Goal: Task Accomplishment & Management: Manage account settings

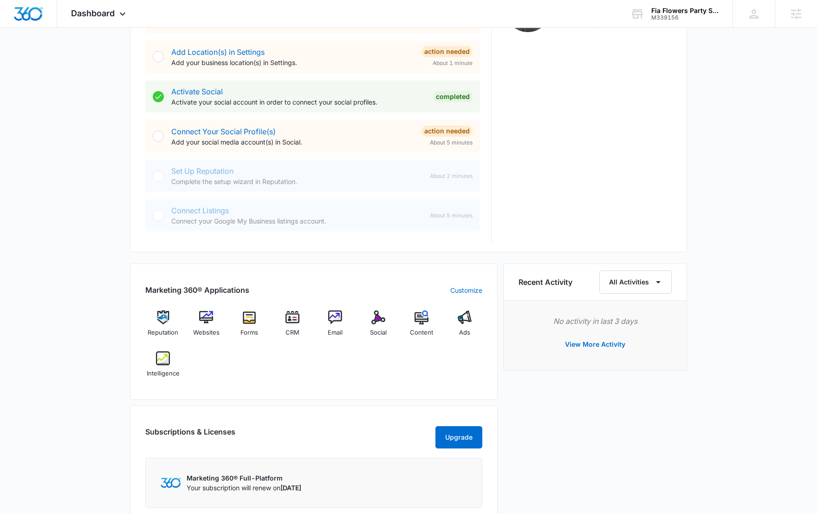
scroll to position [405, 0]
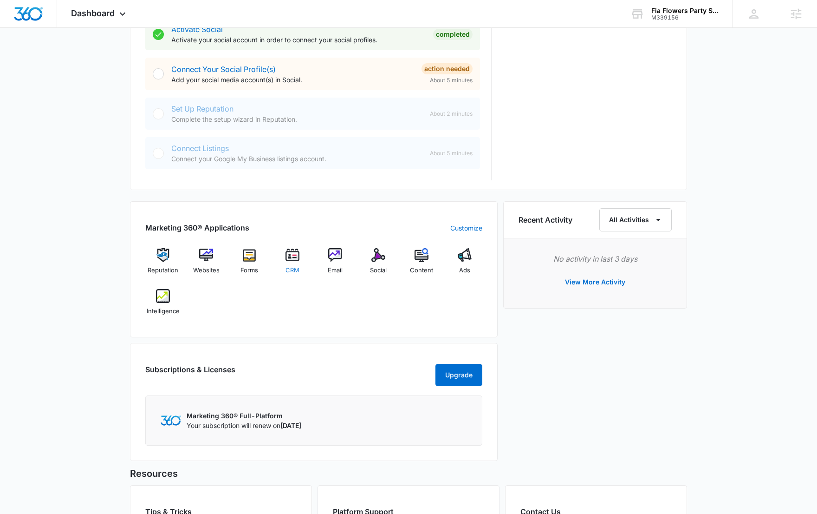
click at [288, 255] on img at bounding box center [293, 255] width 14 height 14
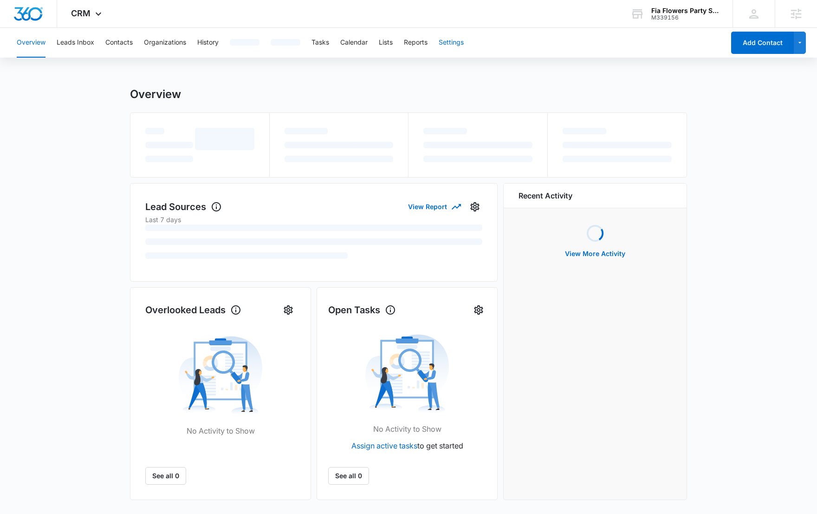
click at [445, 41] on button "Settings" at bounding box center [451, 43] width 25 height 30
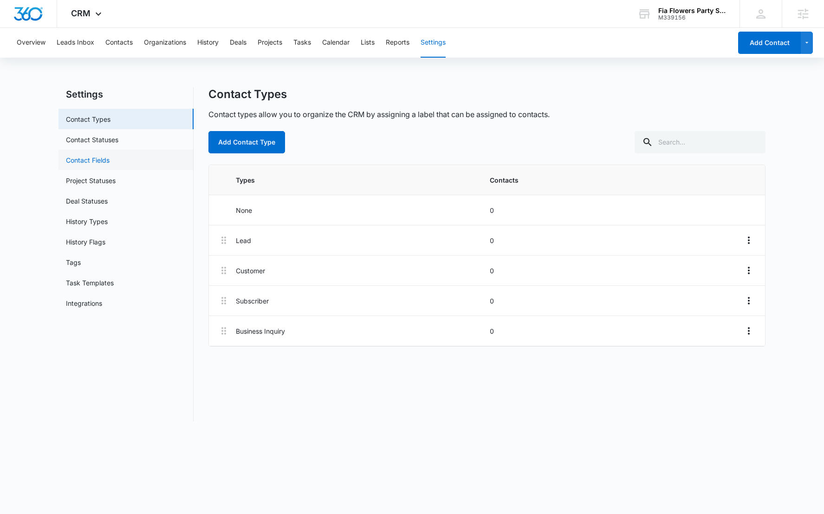
click at [110, 159] on link "Contact Fields" at bounding box center [88, 160] width 44 height 10
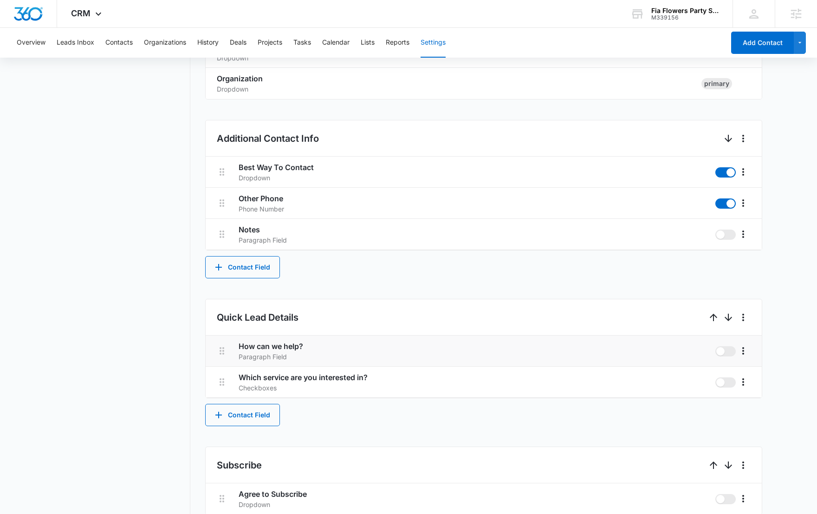
scroll to position [335, 0]
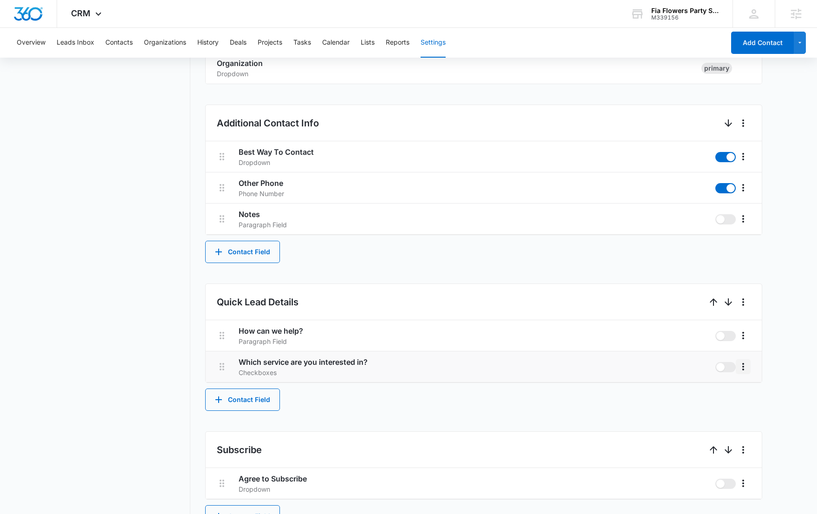
click at [741, 367] on icon "More" at bounding box center [743, 366] width 11 height 11
click at [744, 386] on button "Edit" at bounding box center [762, 392] width 53 height 14
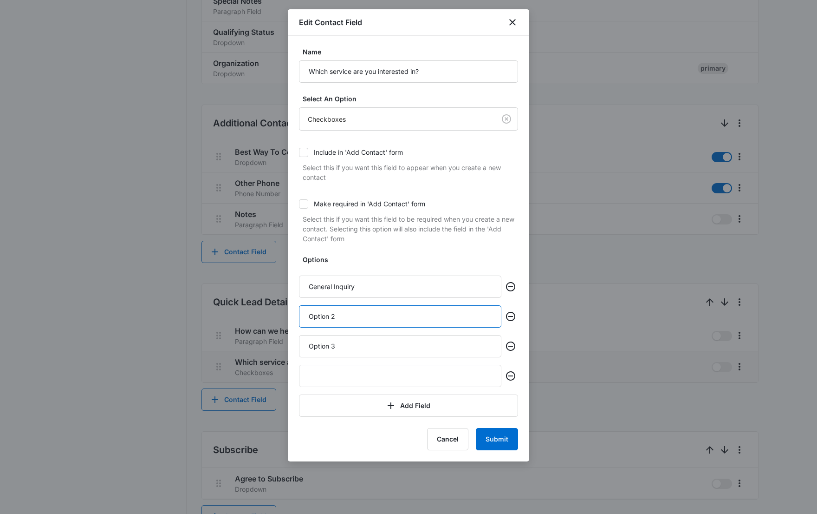
click at [399, 320] on input "Option 2" at bounding box center [400, 316] width 202 height 22
paste input "Weddings"
type input "Weddings"
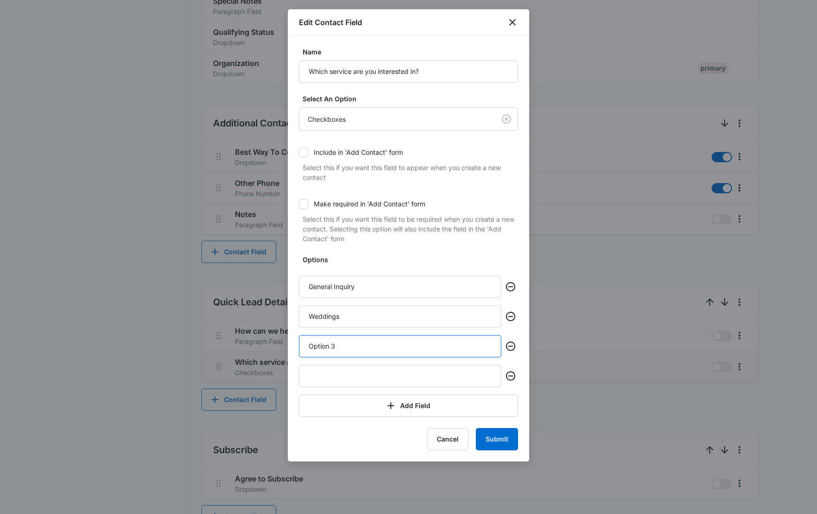
click at [425, 345] on input "Option 3" at bounding box center [400, 346] width 202 height 22
paste input "Quinceañera"
type input "Quinceañera"
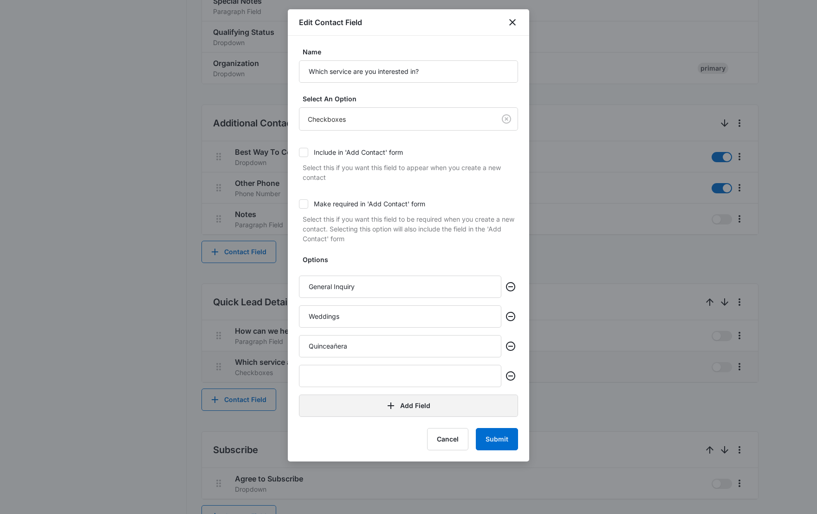
click at [424, 405] on button "Add Field" at bounding box center [408, 405] width 219 height 22
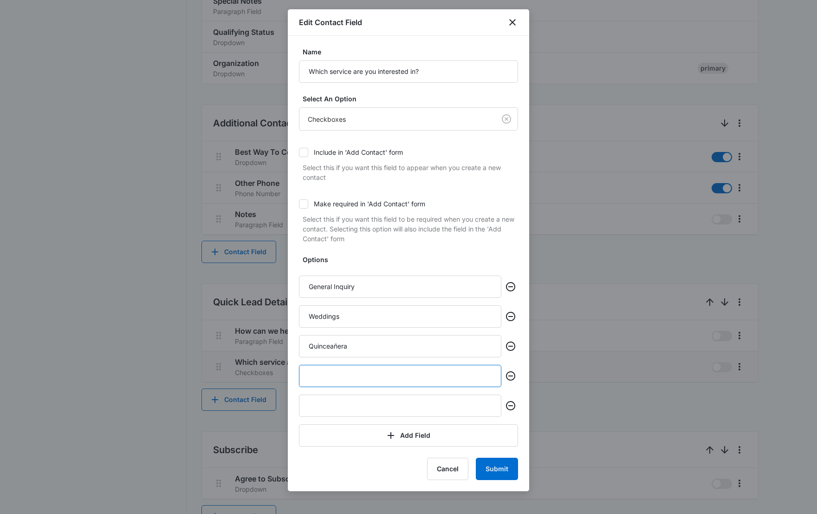
click at [451, 370] on input "text" at bounding box center [400, 376] width 202 height 22
paste input "Corporate Events"
type input "Corporate Events"
click at [426, 405] on input "text" at bounding box center [400, 405] width 202 height 22
paste input "First Communion"
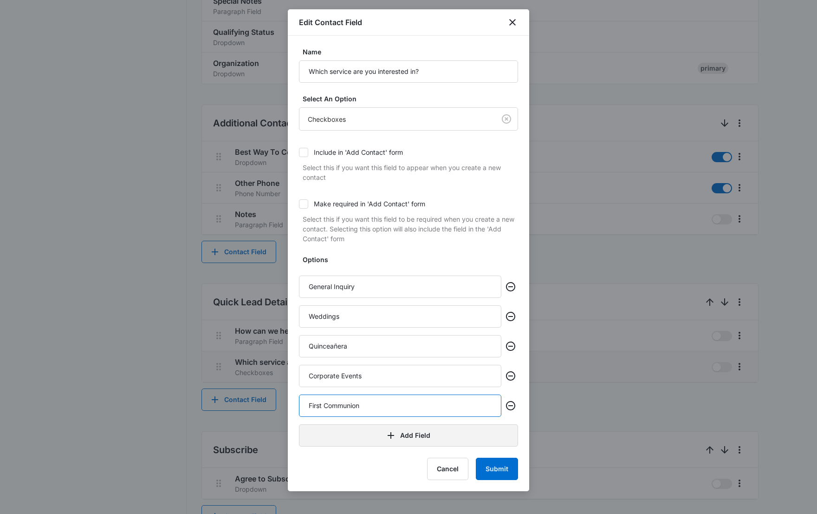
type input "First Communion"
click at [431, 431] on button "Add Field" at bounding box center [408, 435] width 219 height 22
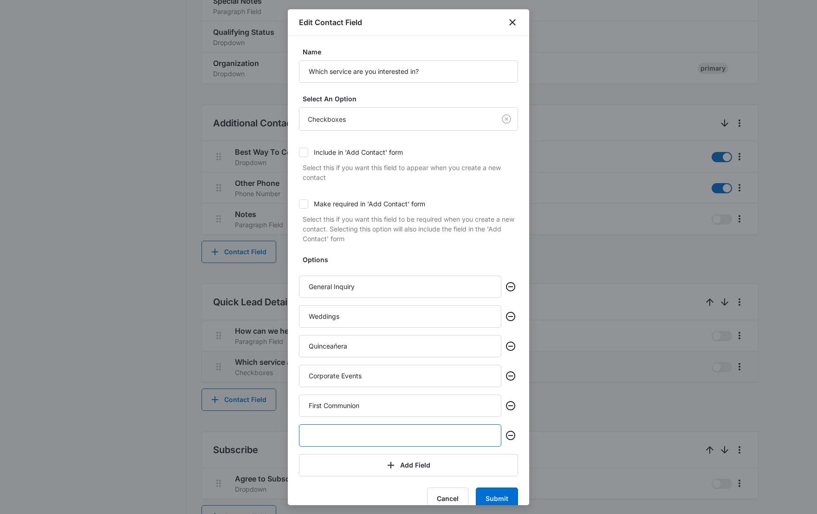
paste input "Baptism Events"
type input "Baptism Events"
click at [502, 495] on button "Submit" at bounding box center [497, 498] width 42 height 22
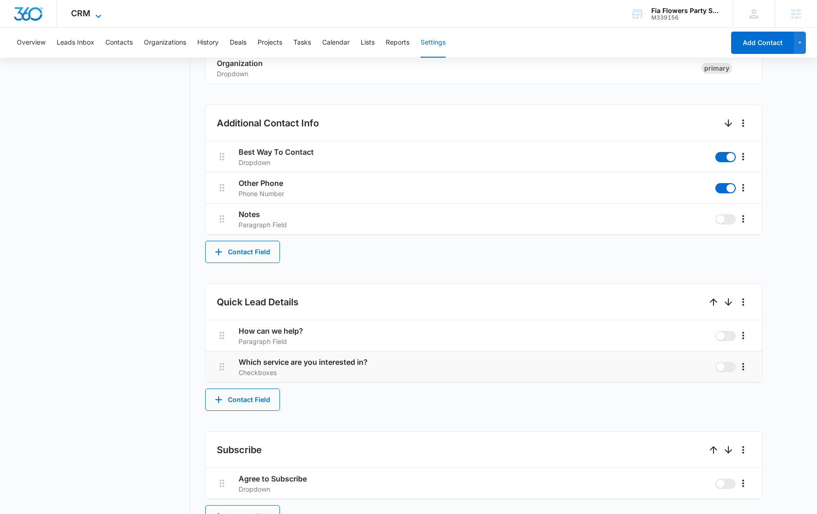
click at [97, 19] on icon at bounding box center [98, 16] width 11 height 11
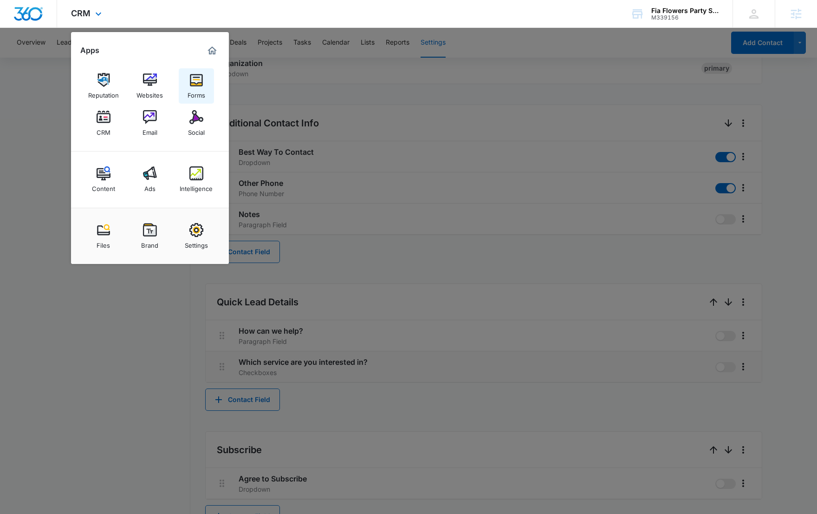
click at [192, 81] on img at bounding box center [196, 80] width 14 height 14
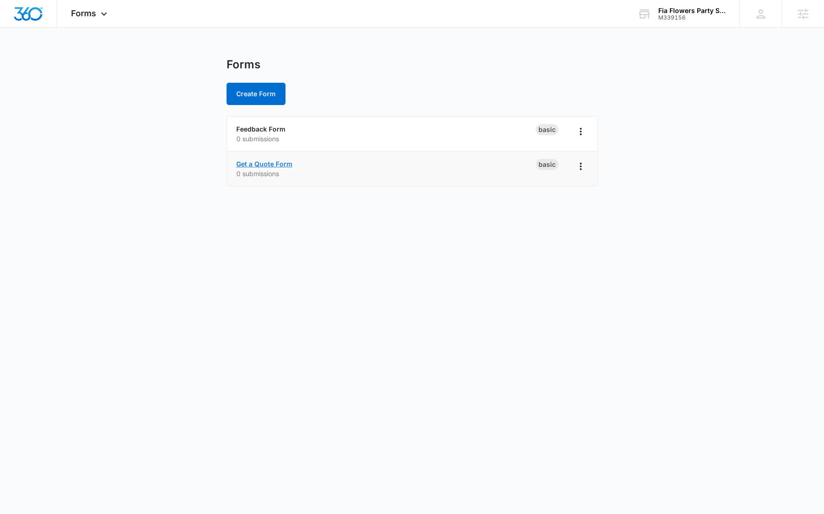
click at [250, 164] on link "Get a Quote Form" at bounding box center [264, 164] width 56 height 8
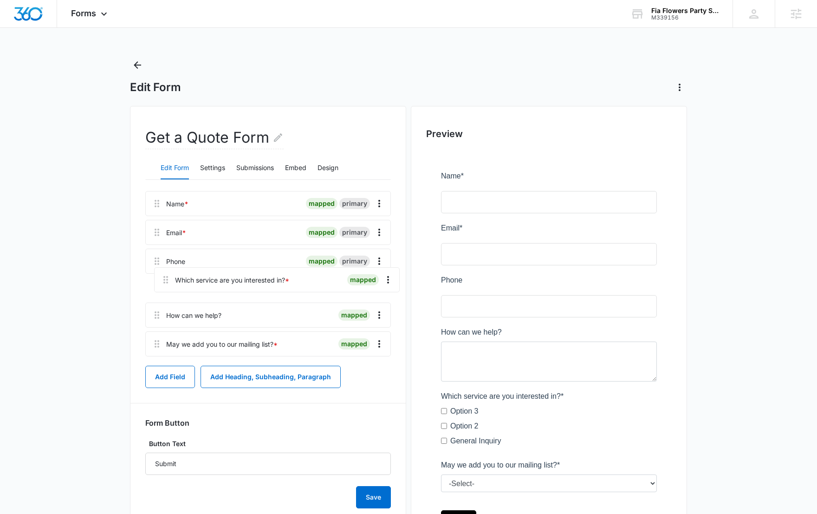
drag, startPoint x: 157, startPoint y: 309, endPoint x: 164, endPoint y: 273, distance: 37.0
click at [164, 273] on div "Name * mapped primary Email * mapped primary Phone mapped primary How can we he…" at bounding box center [268, 275] width 246 height 169
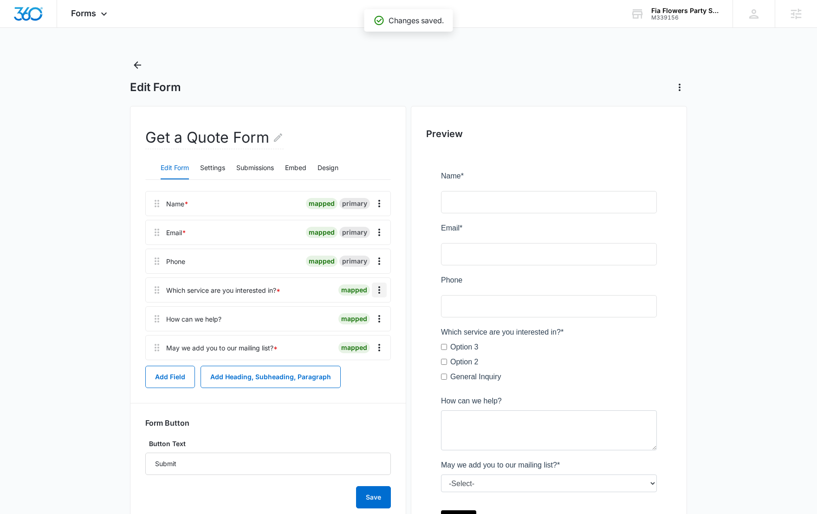
click at [383, 290] on icon "Overflow Menu" at bounding box center [379, 289] width 11 height 11
click at [370, 317] on button "Edit" at bounding box center [359, 316] width 53 height 14
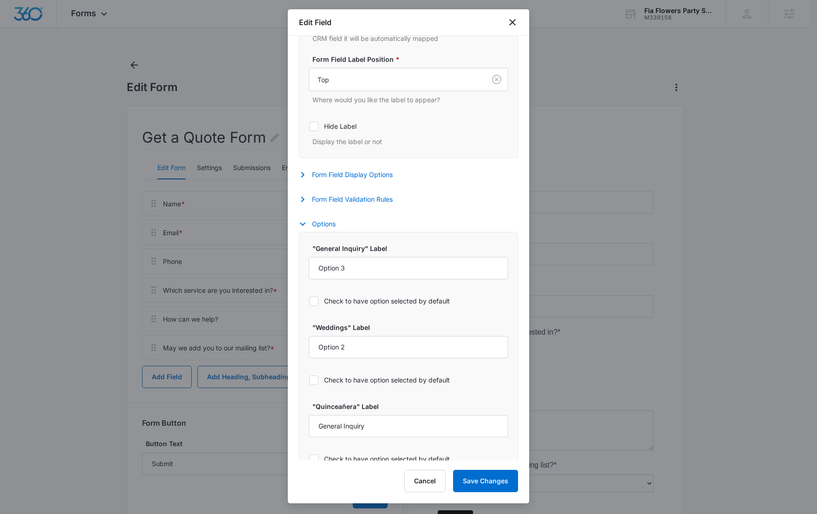
select select "350"
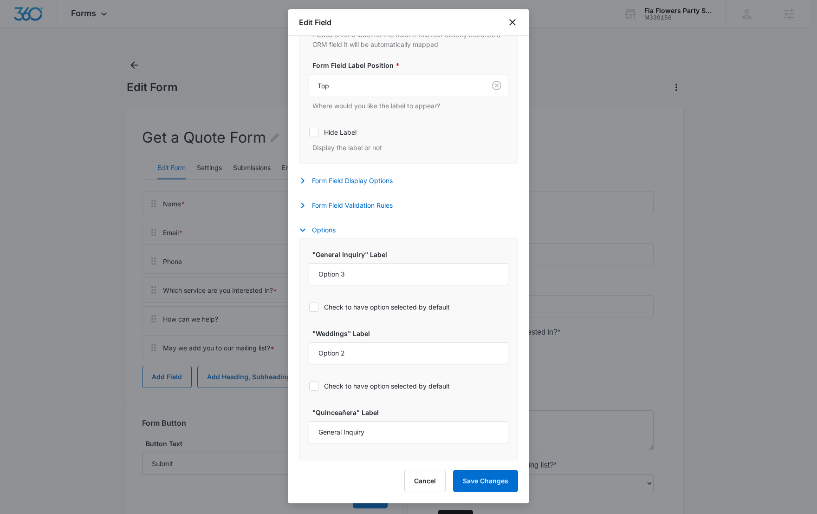
scroll to position [281, 0]
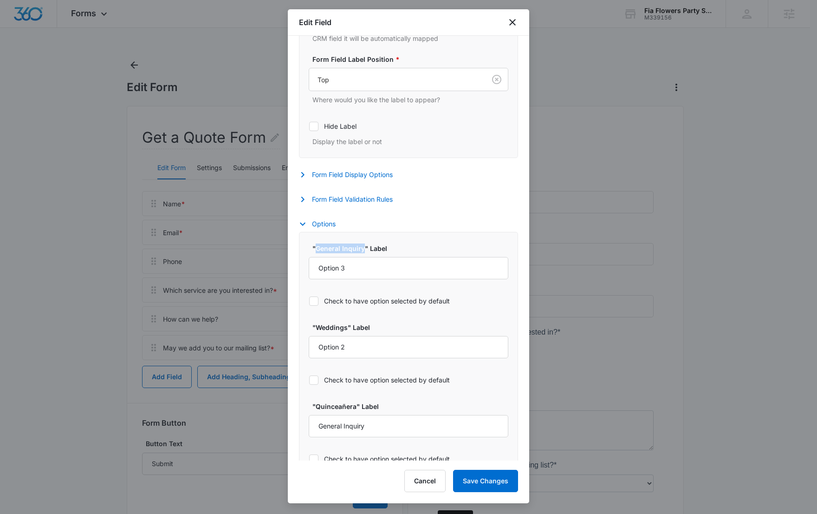
drag, startPoint x: 364, startPoint y: 252, endPoint x: 316, endPoint y: 251, distance: 47.8
click at [316, 251] on label ""General Inquiry" Label" at bounding box center [413, 248] width 200 height 10
copy label "General Inquiry"
click at [355, 270] on input "Option 3" at bounding box center [409, 268] width 200 height 22
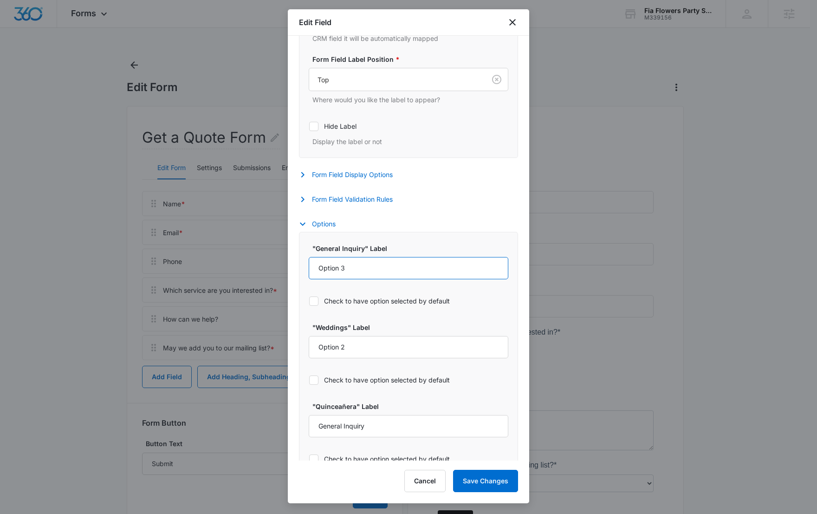
click at [355, 270] on input "Option 3" at bounding box center [409, 268] width 200 height 22
paste input "General Inquiry"
type input "General Inquiry"
drag, startPoint x: 348, startPoint y: 328, endPoint x: 316, endPoint y: 328, distance: 32.0
click at [316, 328] on label ""Weddings" Label" at bounding box center [413, 327] width 200 height 10
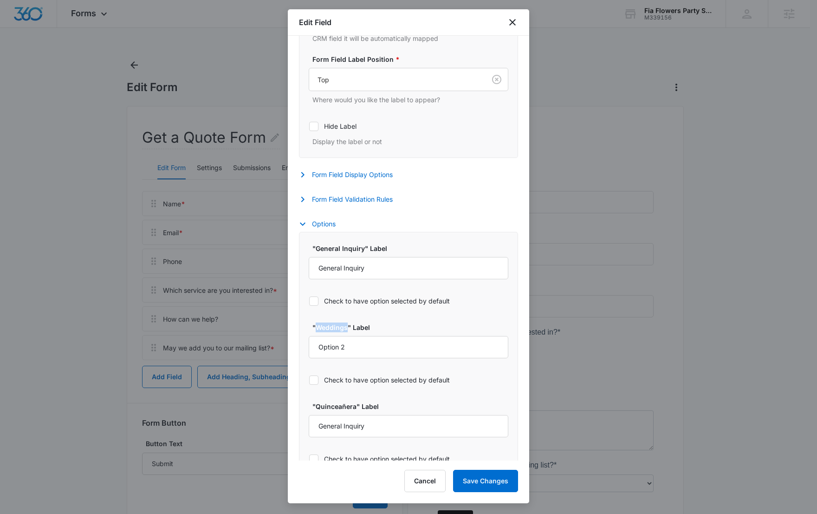
copy label "Weddings"
click at [358, 347] on input "Option 2" at bounding box center [409, 347] width 200 height 22
paste input "Weddings"
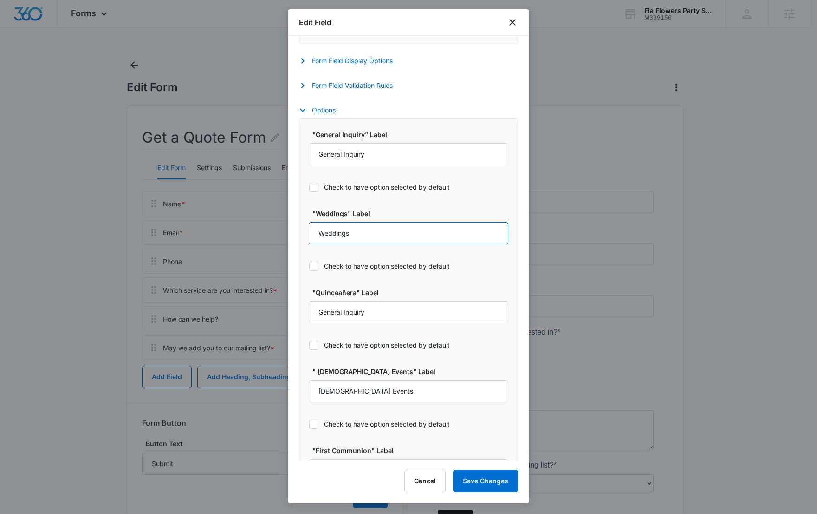
scroll to position [406, 0]
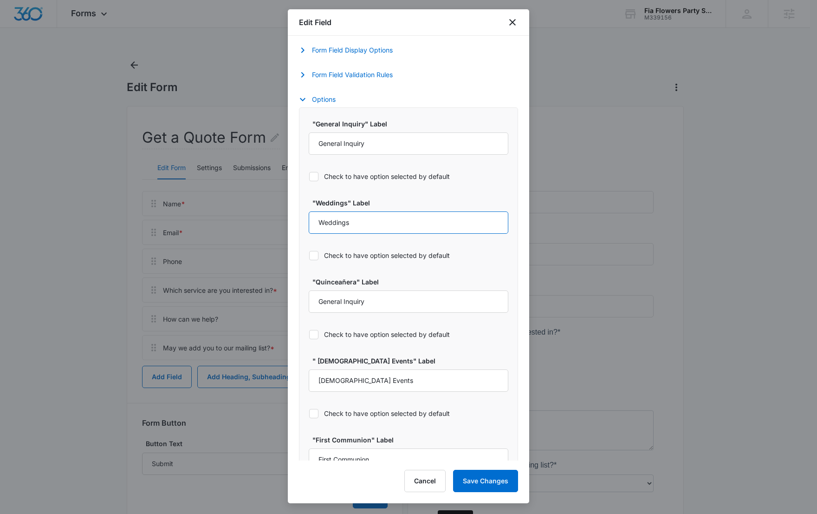
type input "Weddings"
drag, startPoint x: 358, startPoint y: 283, endPoint x: 317, endPoint y: 283, distance: 41.3
click at [317, 283] on label ""Quinceañera" Label" at bounding box center [413, 282] width 200 height 10
copy label "Quinceañera""
click at [380, 304] on input "General Inquiry" at bounding box center [409, 301] width 200 height 22
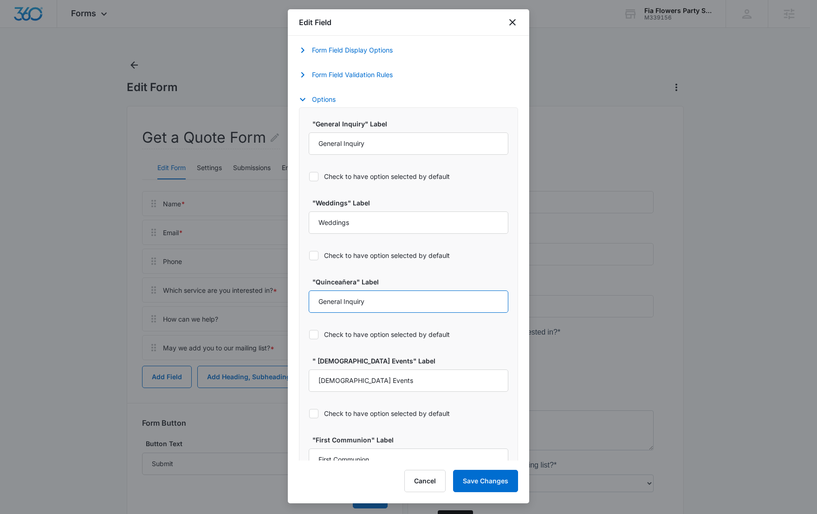
click at [380, 304] on input "General Inquiry" at bounding box center [409, 301] width 200 height 22
paste input "Quinceañera""
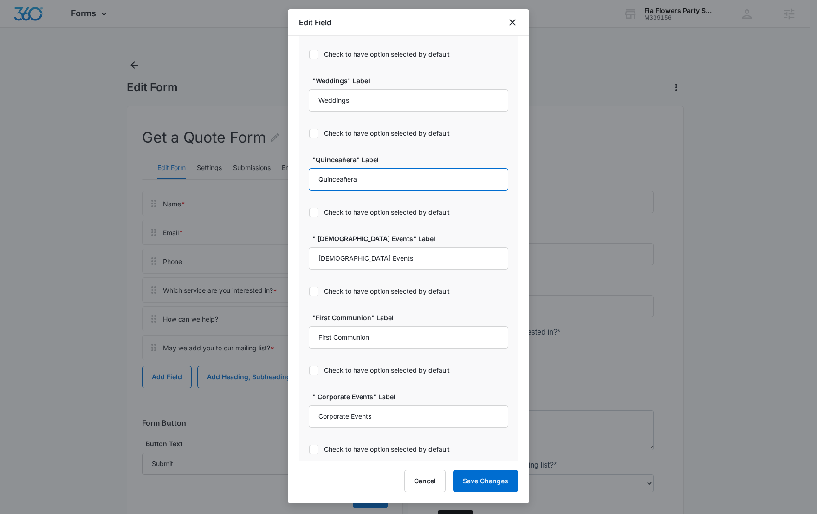
scroll to position [539, 0]
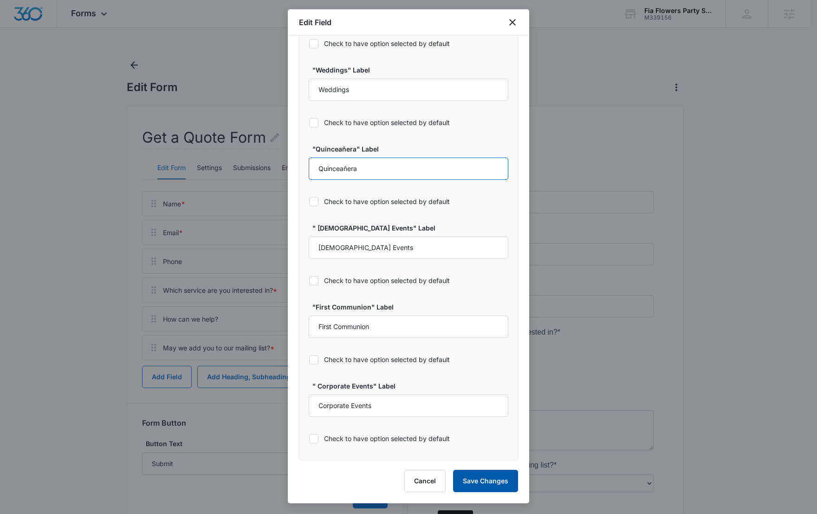
type input "Quinceañera"
click at [496, 482] on button "Save Changes" at bounding box center [485, 480] width 65 height 22
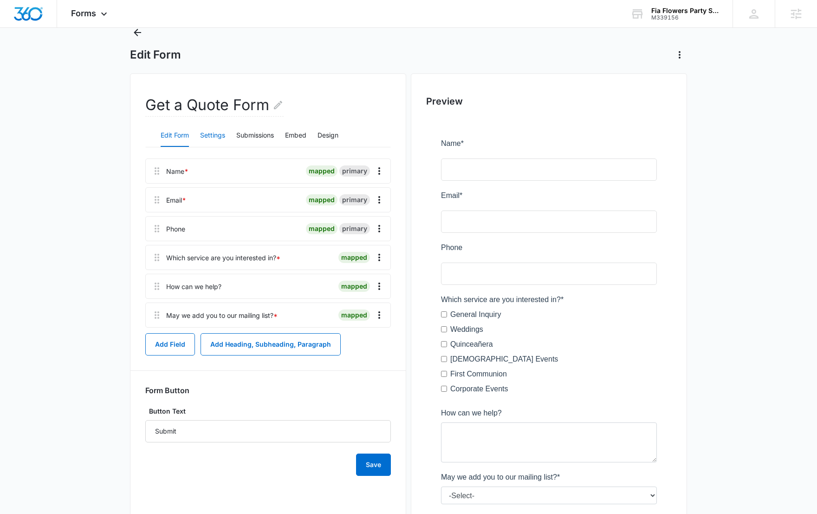
scroll to position [28, 0]
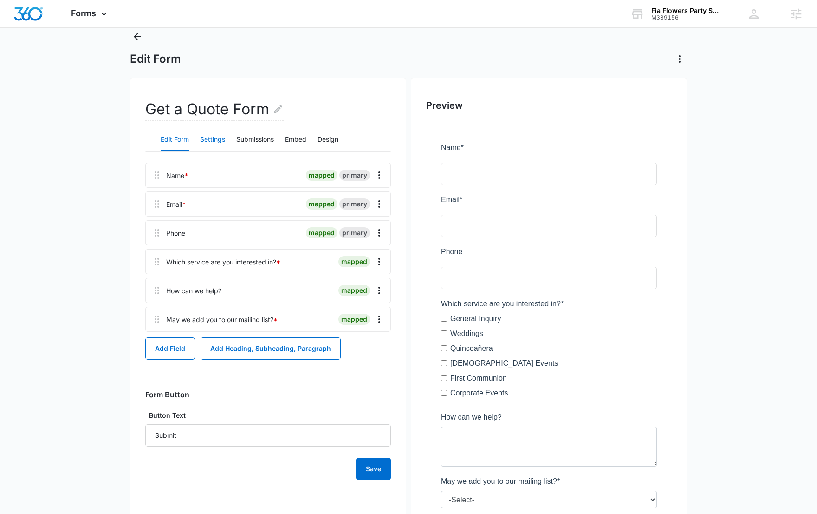
click at [213, 142] on button "Settings" at bounding box center [212, 140] width 25 height 22
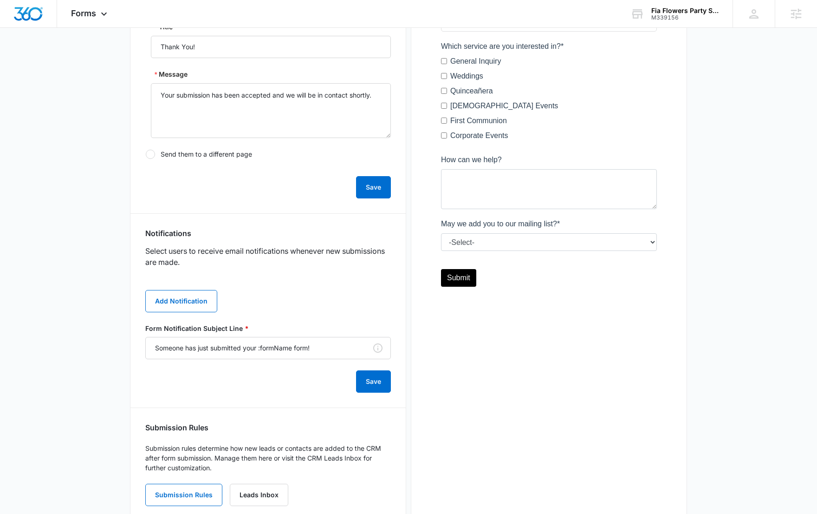
scroll to position [291, 0]
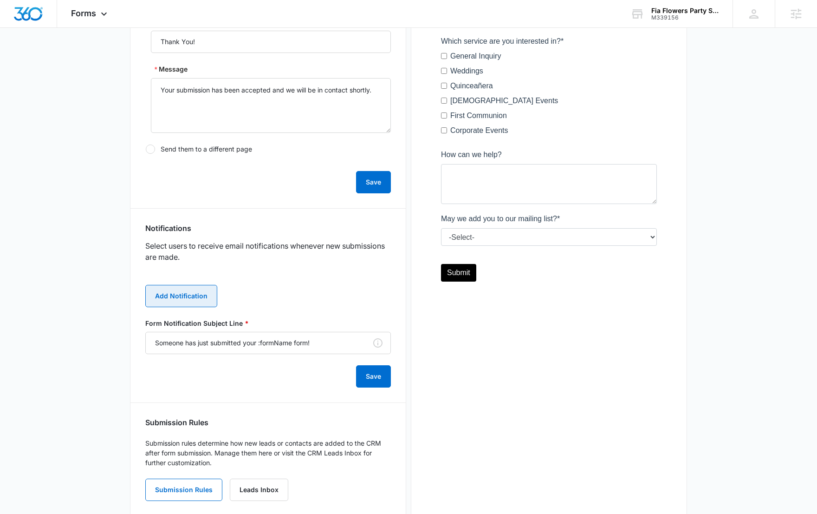
click at [202, 302] on button "Add Notification" at bounding box center [181, 296] width 72 height 22
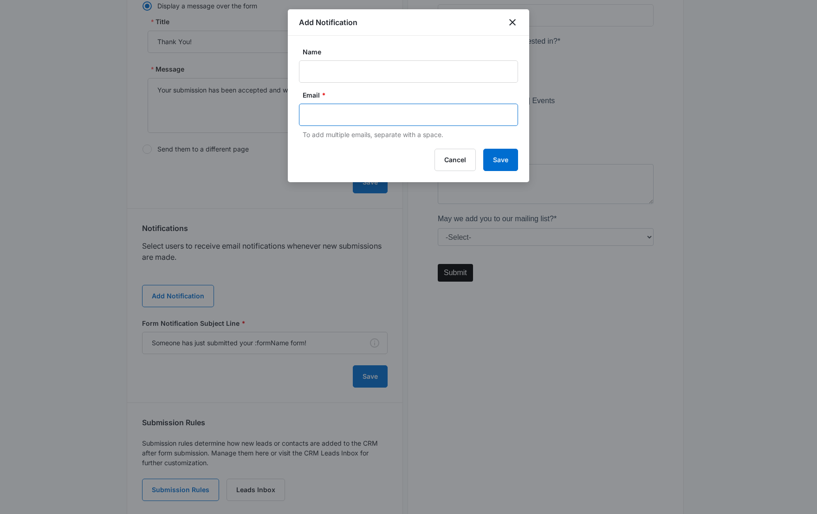
click at [326, 118] on input "text" at bounding box center [410, 115] width 202 height 14
paste input "megean.hogue15@gmail.com"
type input "megean.hogue15@gmail.com"
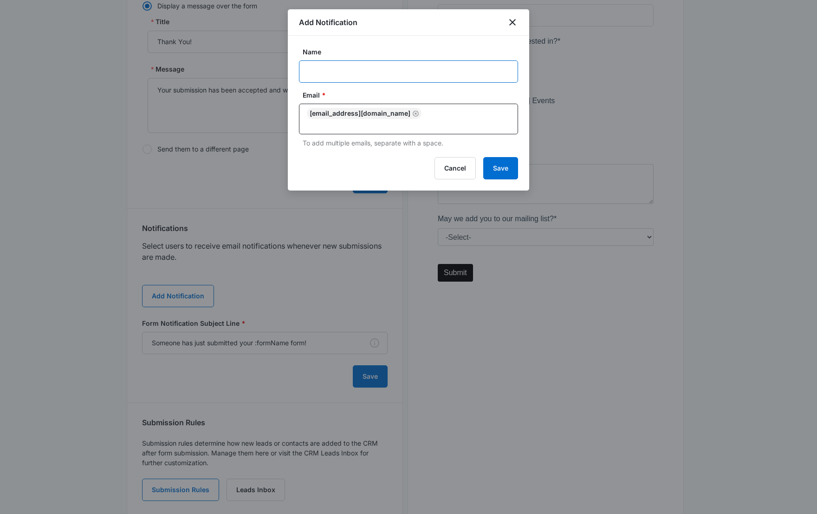
click at [338, 64] on input "Name" at bounding box center [408, 71] width 219 height 22
type input "Fia Flowers Party Services"
click at [507, 164] on button "Save" at bounding box center [500, 168] width 35 height 22
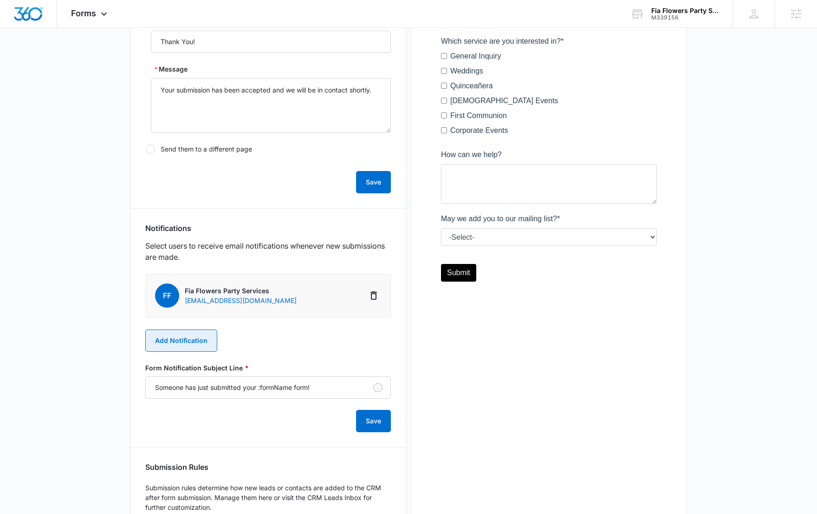
click at [205, 335] on button "Add Notification" at bounding box center [181, 340] width 72 height 22
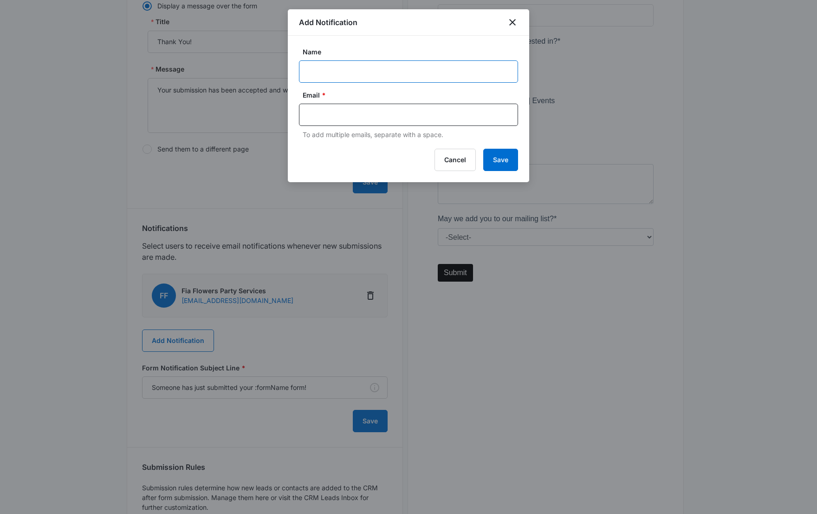
click at [330, 62] on input "Name" at bounding box center [408, 71] width 219 height 22
paste input "M339156"
paste input "Fia Flowers Party Services"
type input "M339156Fia Flowers Party Services"
click at [369, 120] on input "text" at bounding box center [410, 115] width 202 height 14
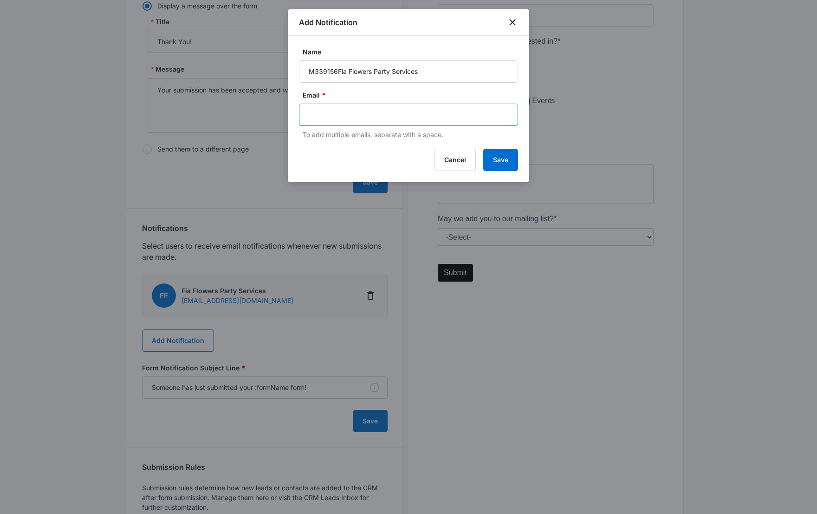
paste input "gabriel.floreselkins@madwire.com"
type input "gabriel.floreselkins@madwire.com"
click at [496, 153] on div "Add Notification Name M339156Fia Flowers Party Services Email * To add multiple…" at bounding box center [408, 95] width 241 height 173
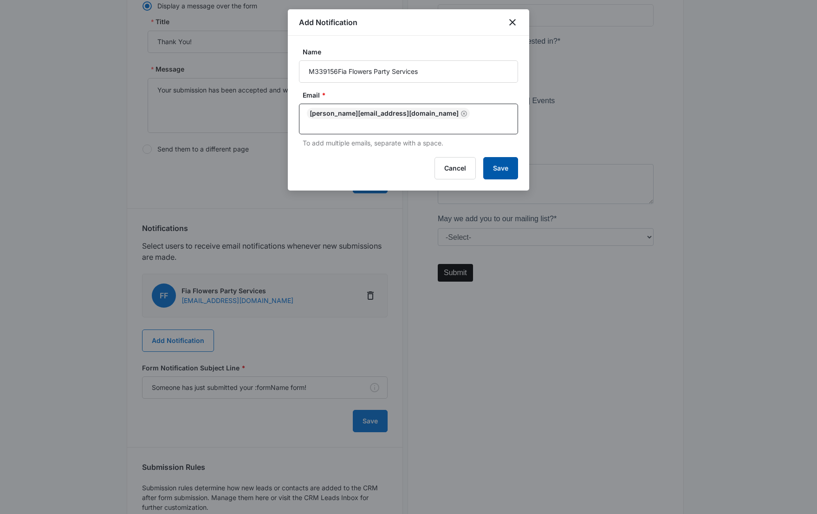
click at [509, 171] on button "Save" at bounding box center [500, 168] width 35 height 22
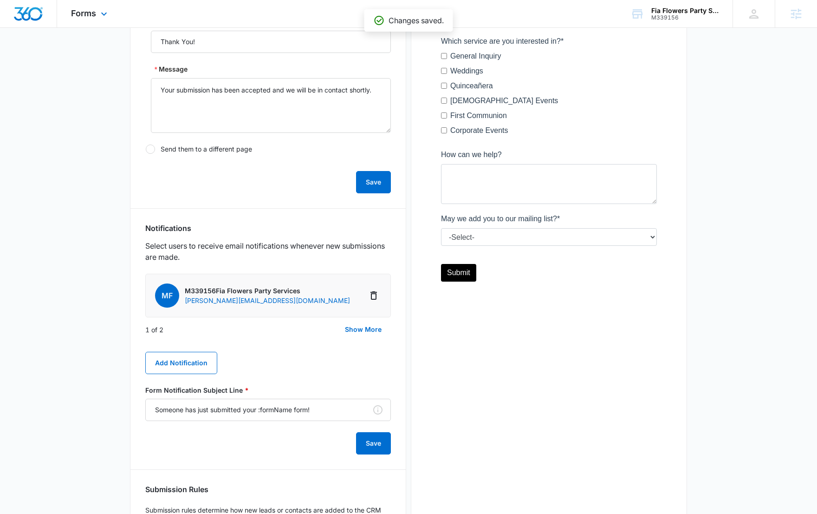
click at [76, 19] on div "Forms Apps Reputation Websites Forms CRM Email Social Content Ads Intelligence …" at bounding box center [90, 13] width 66 height 27
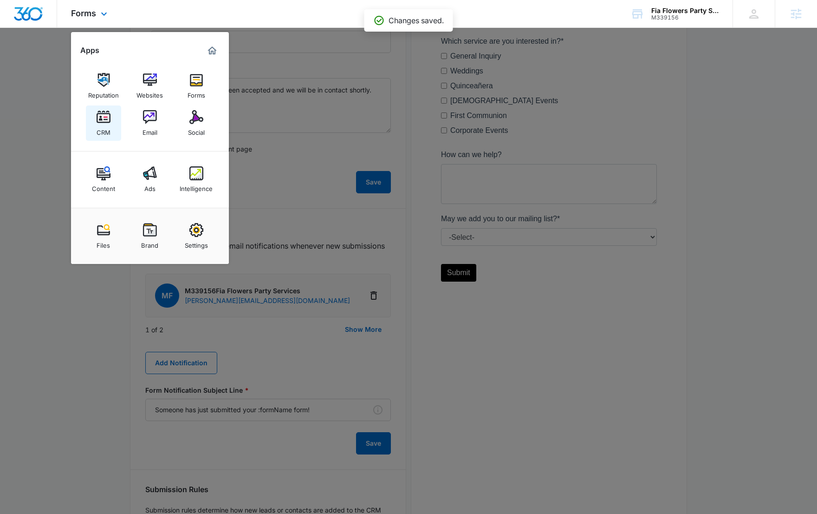
click at [106, 116] on img at bounding box center [104, 117] width 14 height 14
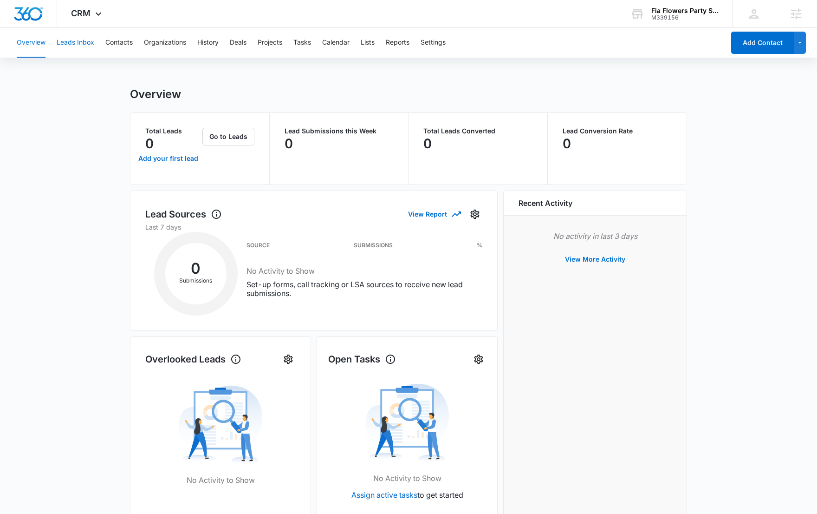
click at [81, 46] on button "Leads Inbox" at bounding box center [76, 43] width 38 height 30
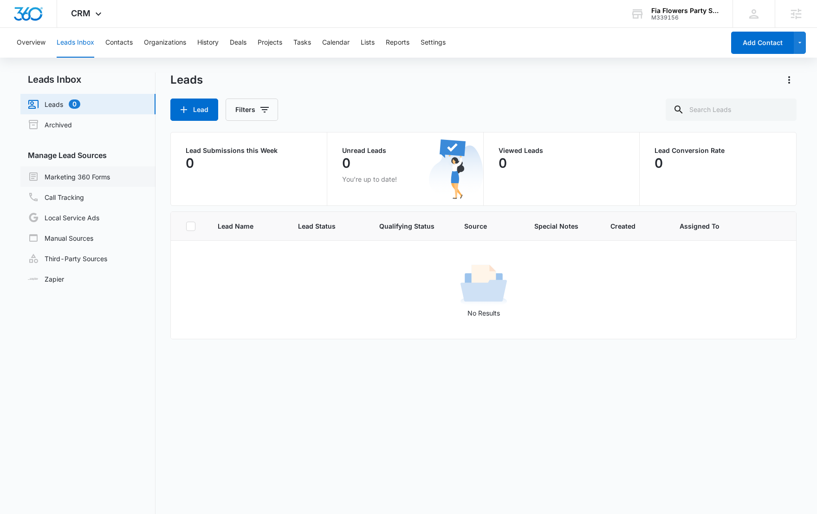
click at [102, 175] on link "Marketing 360 Forms" at bounding box center [69, 176] width 82 height 11
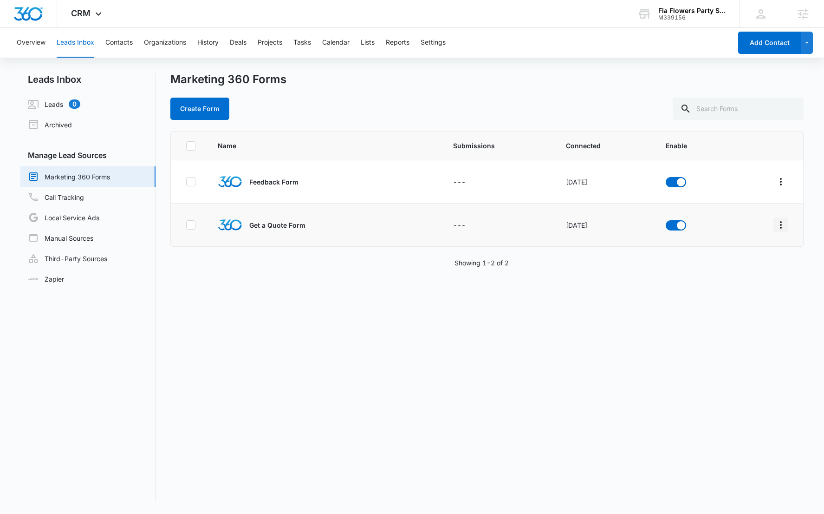
click at [775, 220] on icon "Overflow Menu" at bounding box center [780, 224] width 11 height 11
click at [735, 280] on div "Field Mapping" at bounding box center [732, 278] width 52 height 7
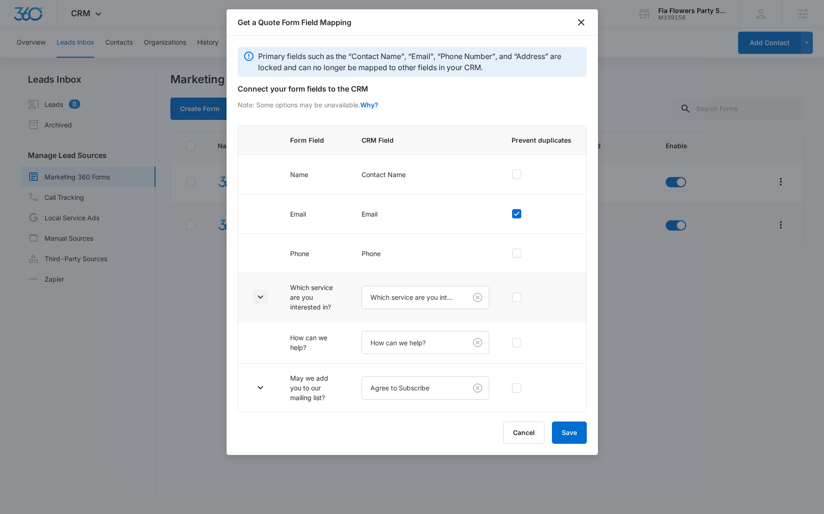
click at [256, 297] on icon "button" at bounding box center [260, 296] width 11 height 11
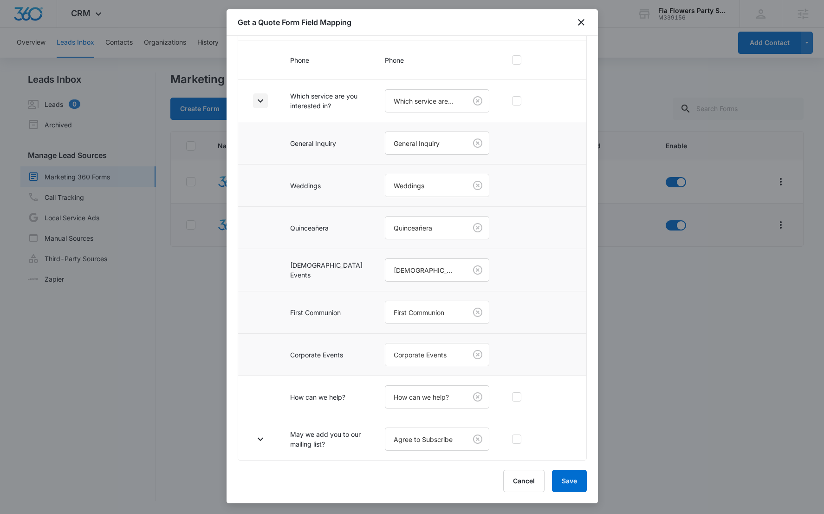
scroll to position [205, 0]
click at [262, 431] on button "button" at bounding box center [260, 438] width 15 height 15
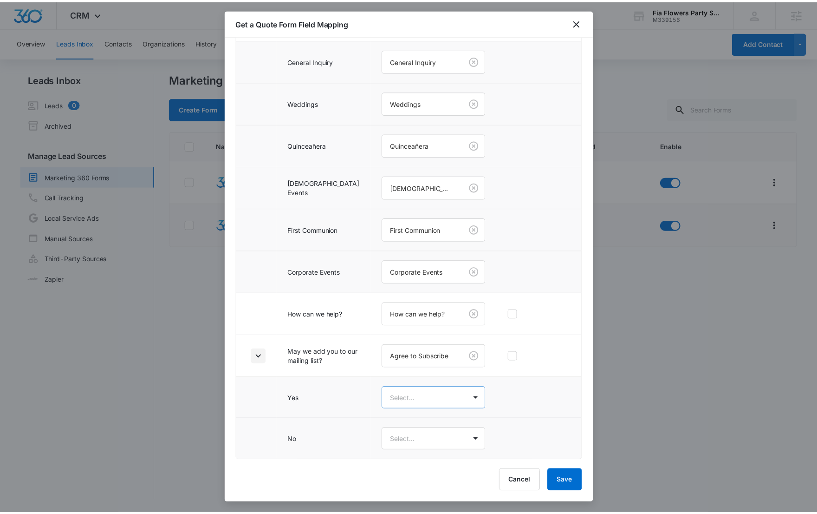
scroll to position [288, 0]
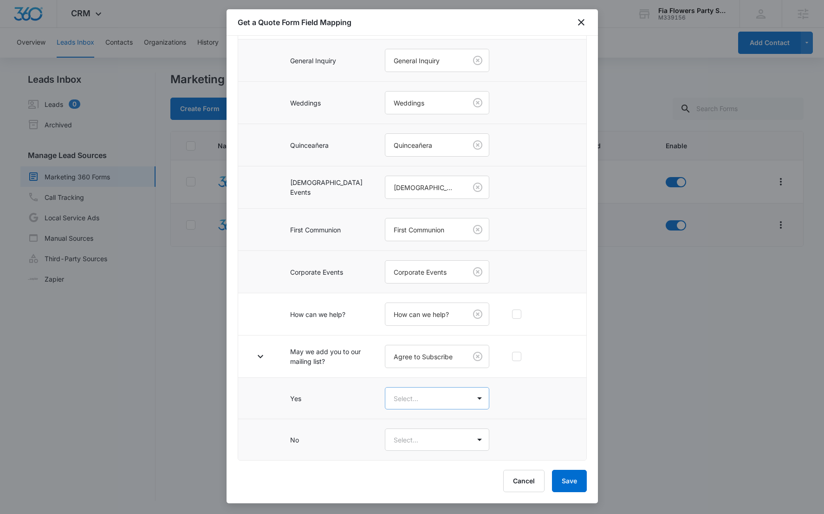
click at [375, 398] on body "CRM Apps Reputation Websites Forms CRM Email Social Content Ads Intelligence Fi…" at bounding box center [412, 257] width 824 height 514
click at [389, 431] on div "Yes" at bounding box center [422, 431] width 98 height 10
click at [391, 442] on body "CRM Apps Reputation Websites Forms CRM Email Social Content Ads Intelligence Fi…" at bounding box center [412, 257] width 824 height 514
click at [401, 495] on div "No" at bounding box center [422, 490] width 98 height 10
click at [546, 475] on div "Cancel Save" at bounding box center [412, 480] width 349 height 22
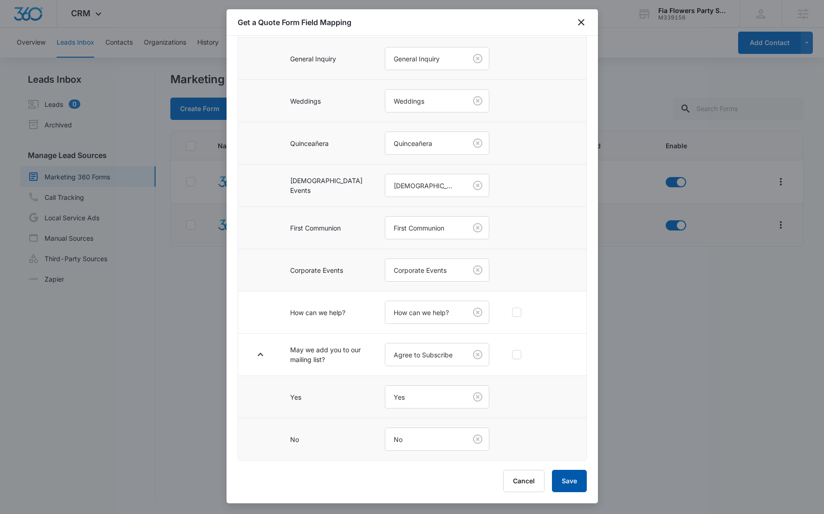
click at [561, 476] on button "Save" at bounding box center [569, 480] width 35 height 22
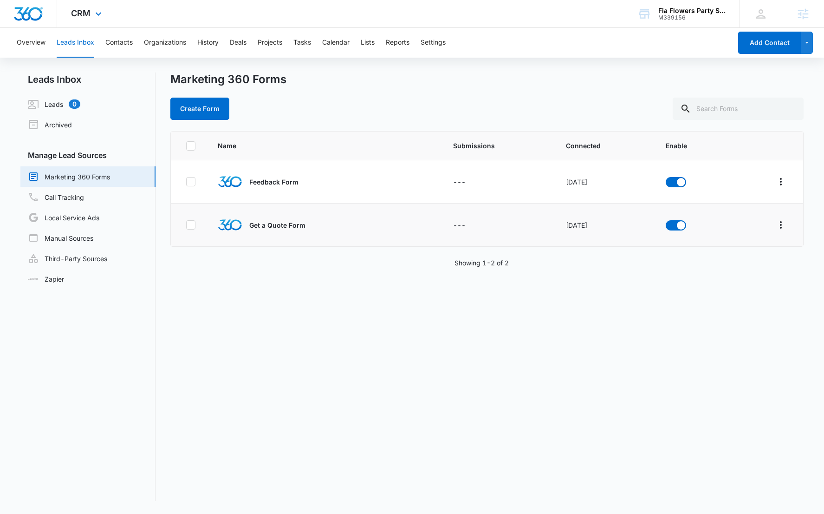
click at [35, 17] on img "Dashboard" at bounding box center [28, 14] width 30 height 14
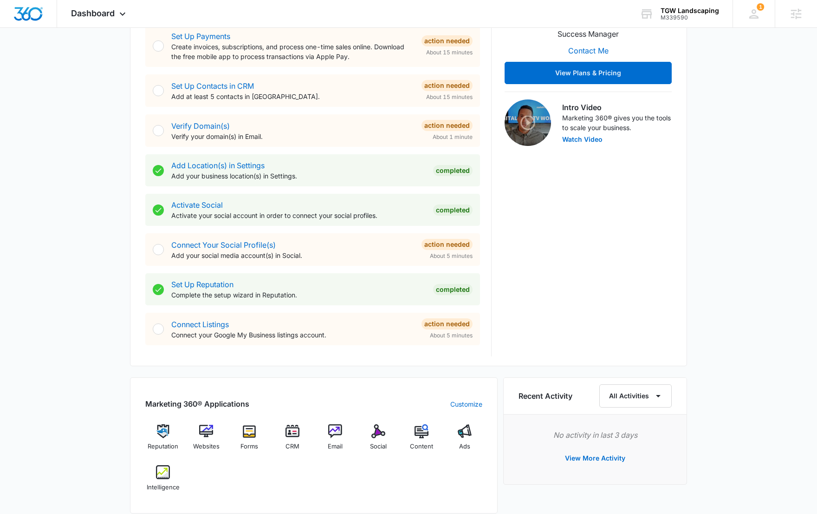
scroll to position [322, 0]
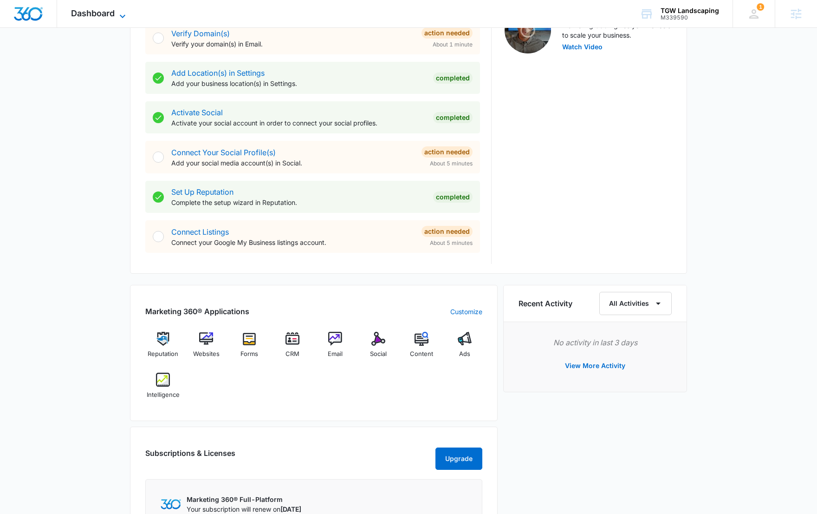
click at [96, 16] on span "Dashboard" at bounding box center [93, 13] width 44 height 10
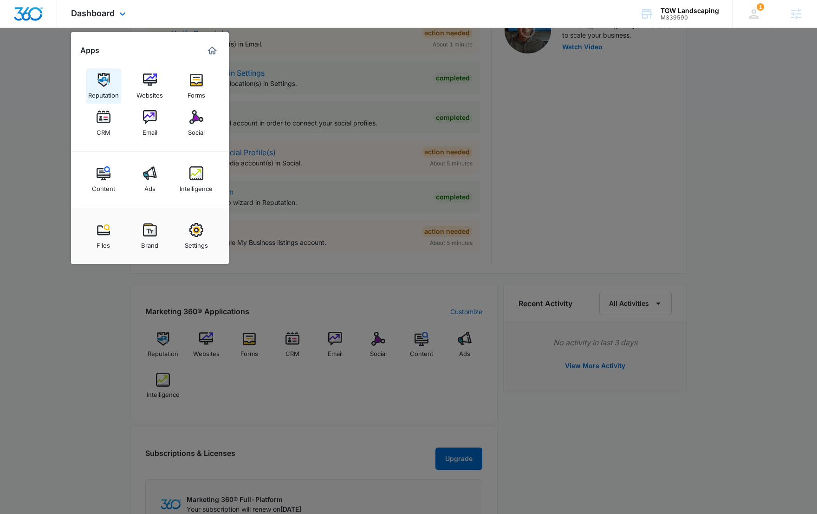
click at [98, 80] on img at bounding box center [104, 80] width 14 height 14
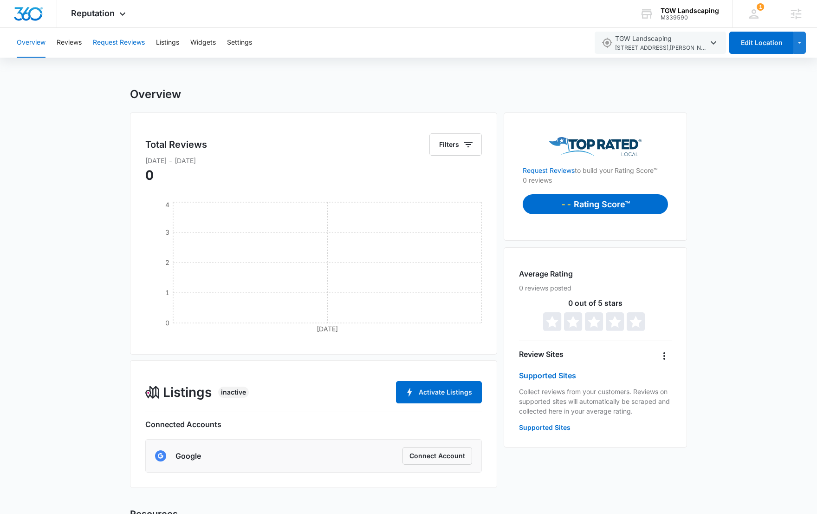
click at [118, 46] on button "Request Reviews" at bounding box center [119, 43] width 52 height 30
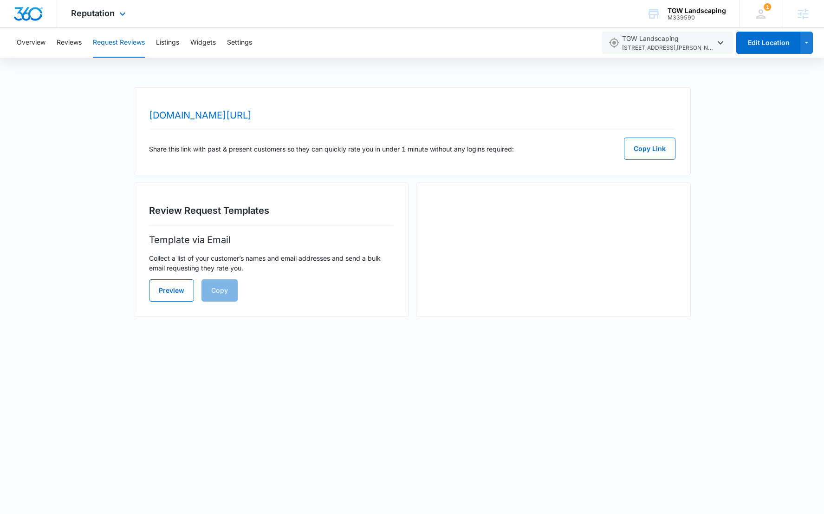
click at [29, 8] on img "Dashboard" at bounding box center [28, 14] width 30 height 14
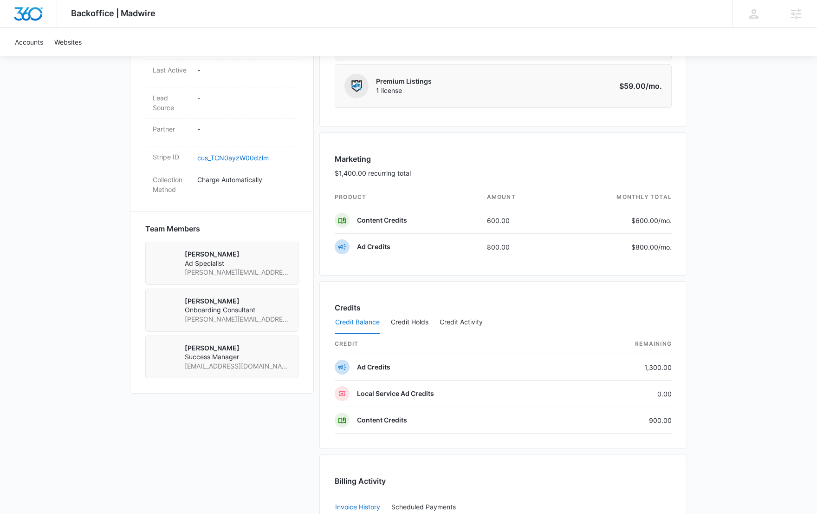
scroll to position [506, 0]
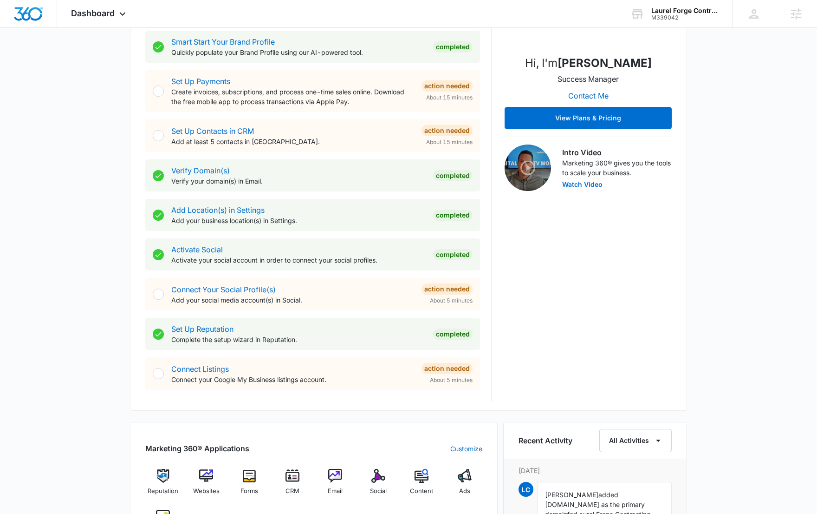
scroll to position [258, 0]
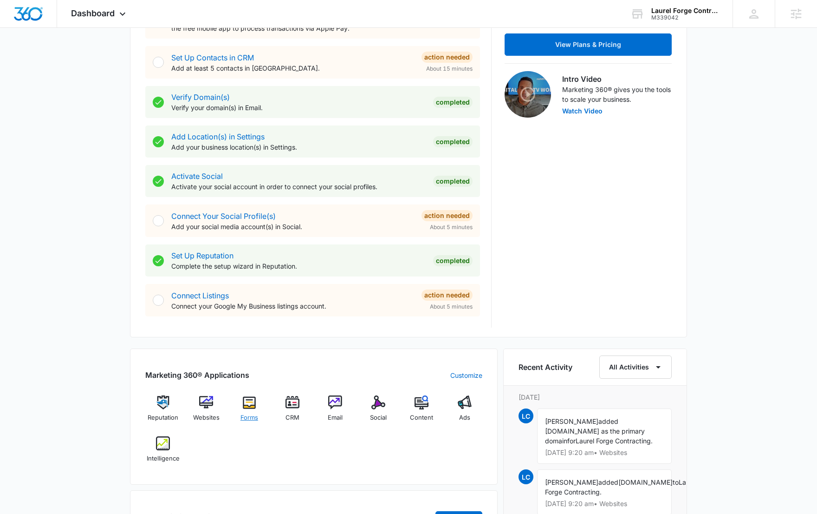
click at [248, 405] on img at bounding box center [249, 402] width 14 height 14
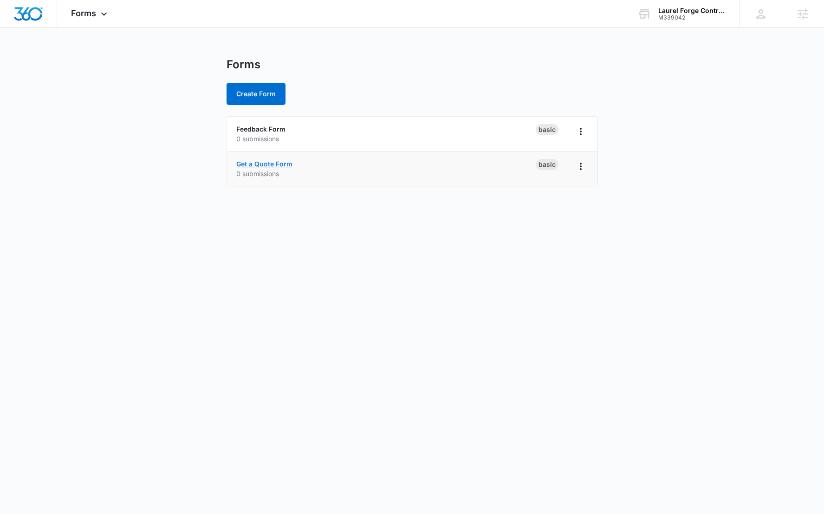
click at [276, 166] on link "Get a Quote Form" at bounding box center [264, 164] width 56 height 8
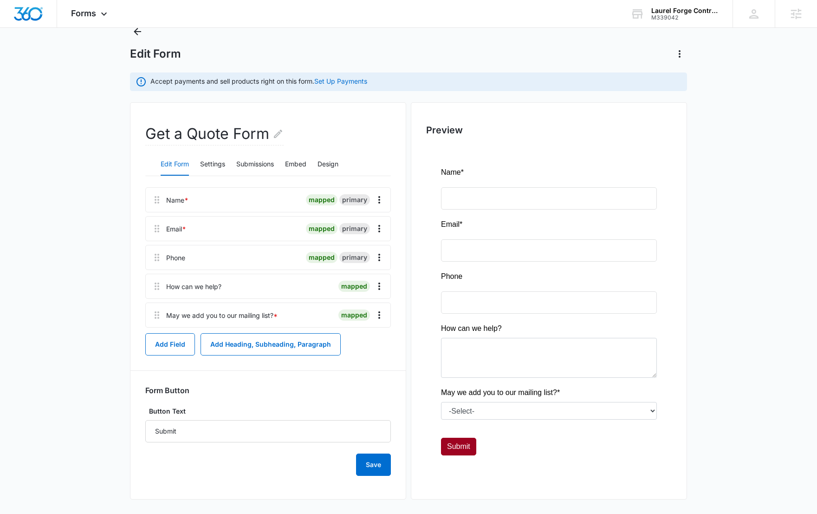
scroll to position [38, 0]
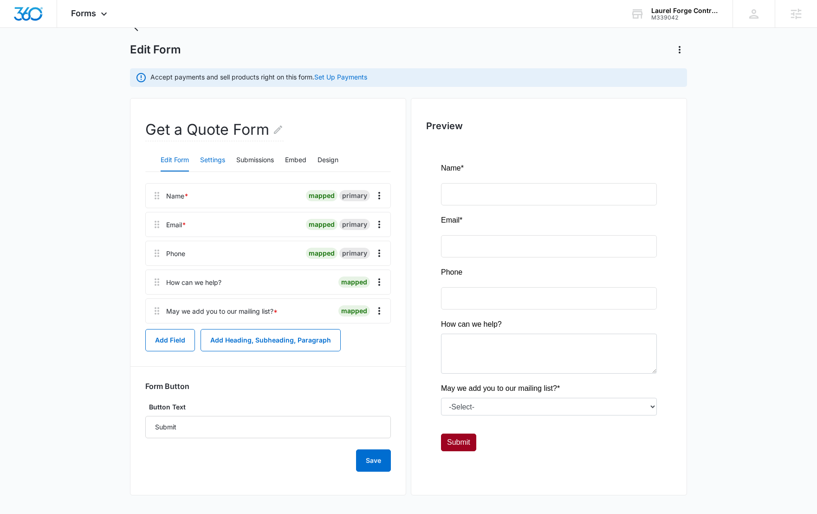
click at [219, 161] on button "Settings" at bounding box center [212, 160] width 25 height 22
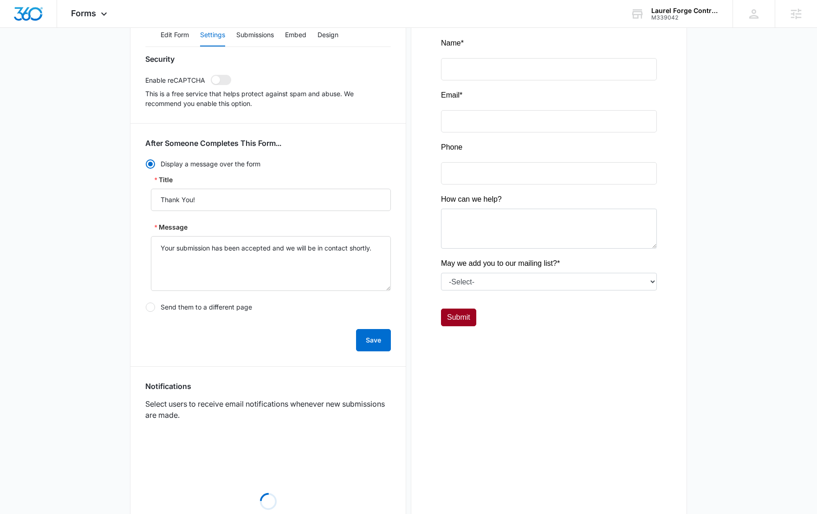
scroll to position [283, 0]
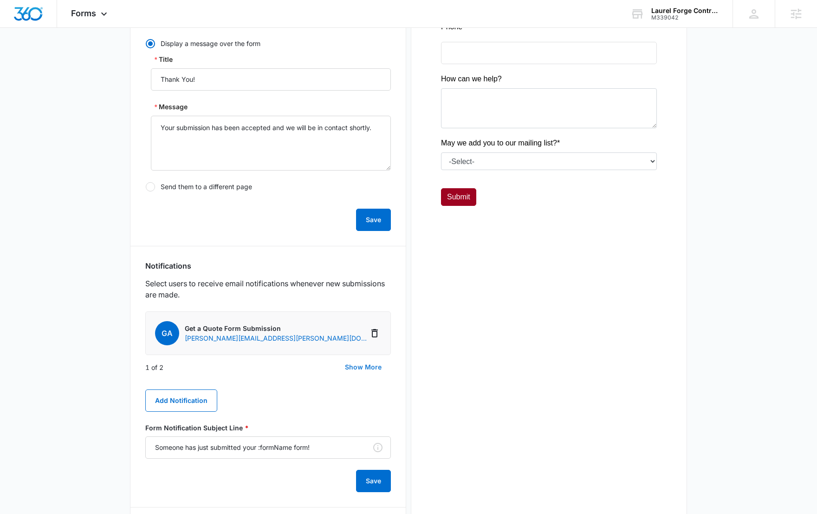
click at [369, 373] on button "Show More" at bounding box center [363, 367] width 55 height 22
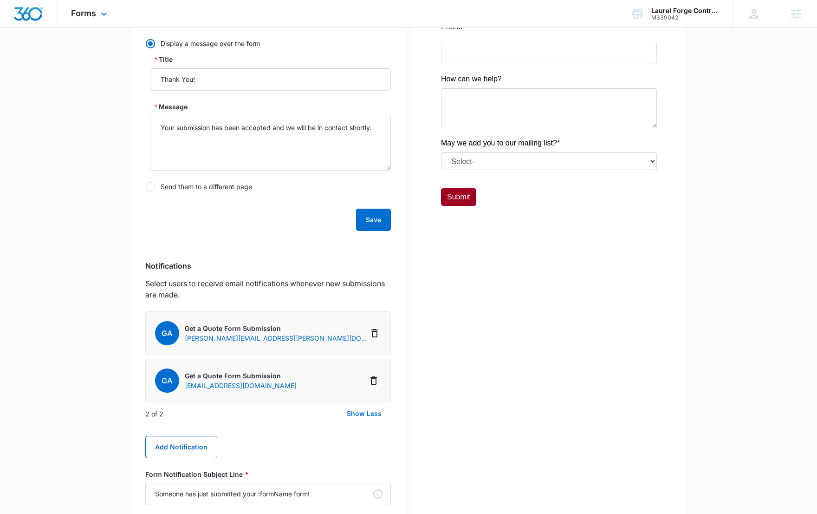
click at [92, 18] on span "Forms" at bounding box center [83, 13] width 25 height 10
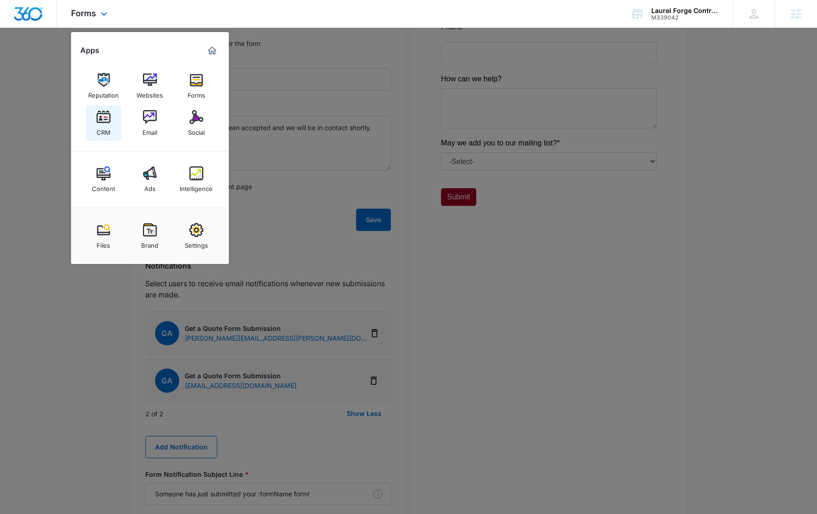
click at [95, 123] on link "CRM" at bounding box center [103, 122] width 35 height 35
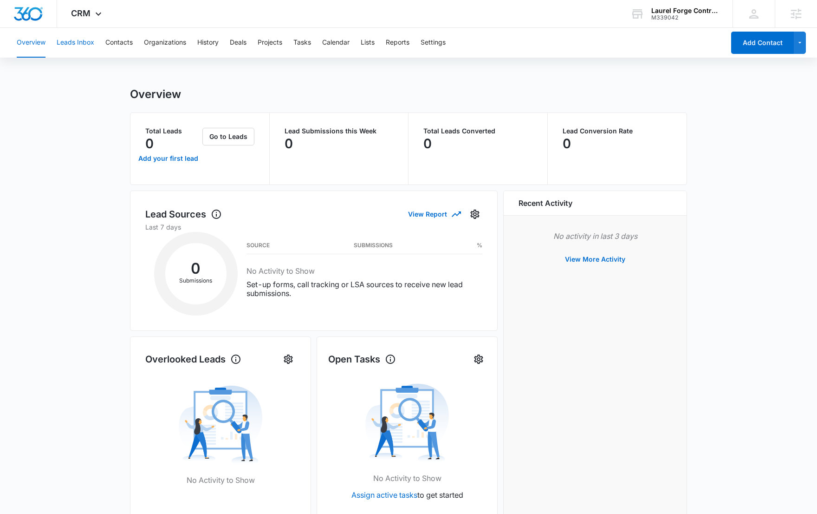
click at [78, 43] on button "Leads Inbox" at bounding box center [76, 43] width 38 height 30
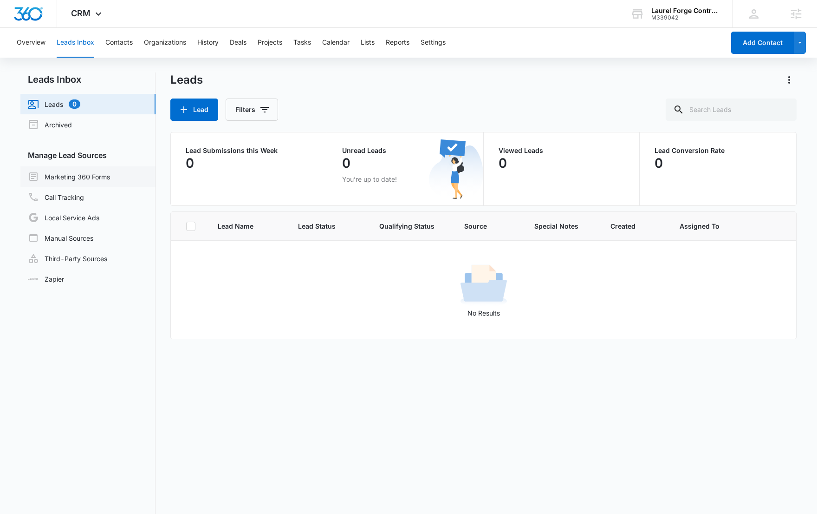
click at [108, 180] on link "Marketing 360 Forms" at bounding box center [69, 176] width 82 height 11
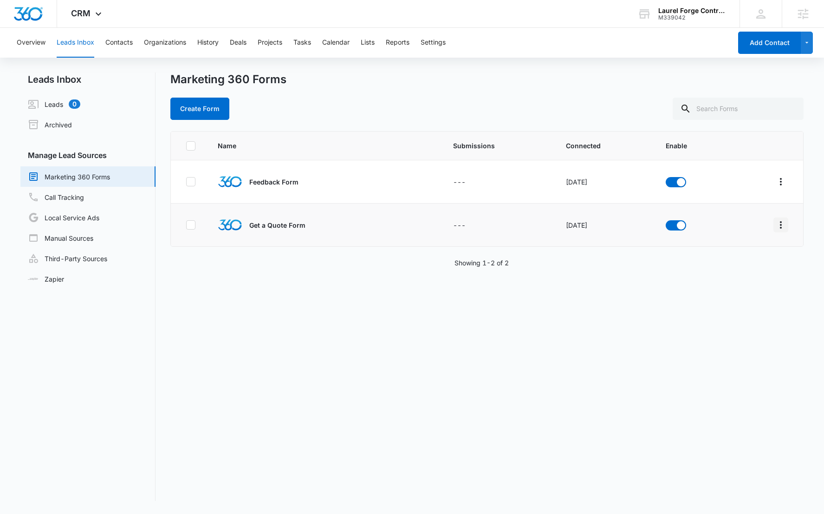
click at [775, 220] on icon "Overflow Menu" at bounding box center [780, 224] width 11 height 11
click at [737, 282] on div "Field Mapping" at bounding box center [732, 278] width 52 height 7
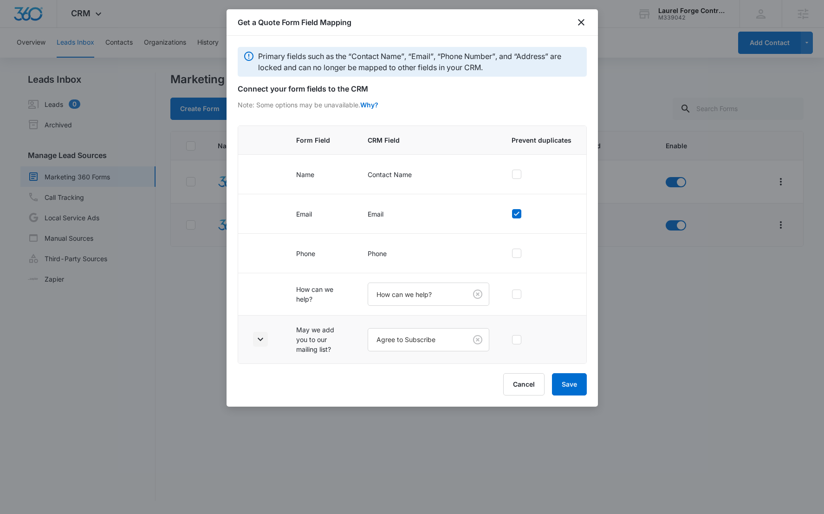
click at [264, 339] on icon "button" at bounding box center [260, 338] width 11 height 11
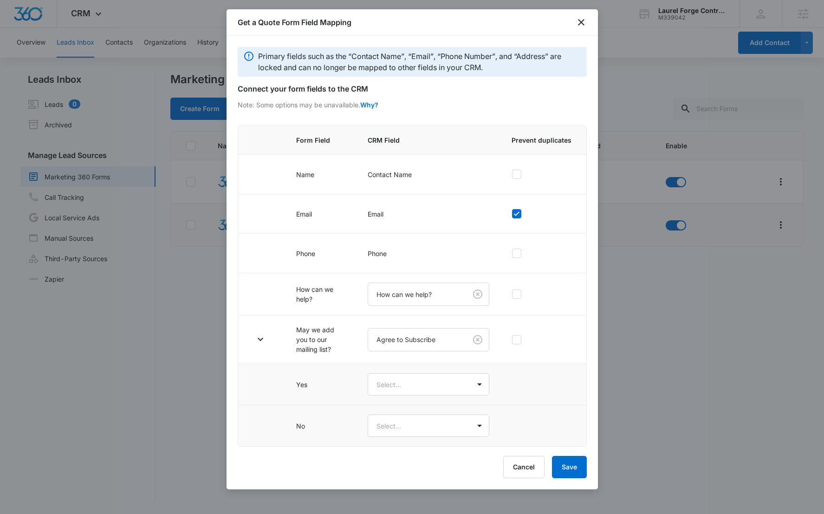
drag, startPoint x: 125, startPoint y: 90, endPoint x: 154, endPoint y: 78, distance: 30.6
click at [126, 90] on div at bounding box center [412, 257] width 824 height 514
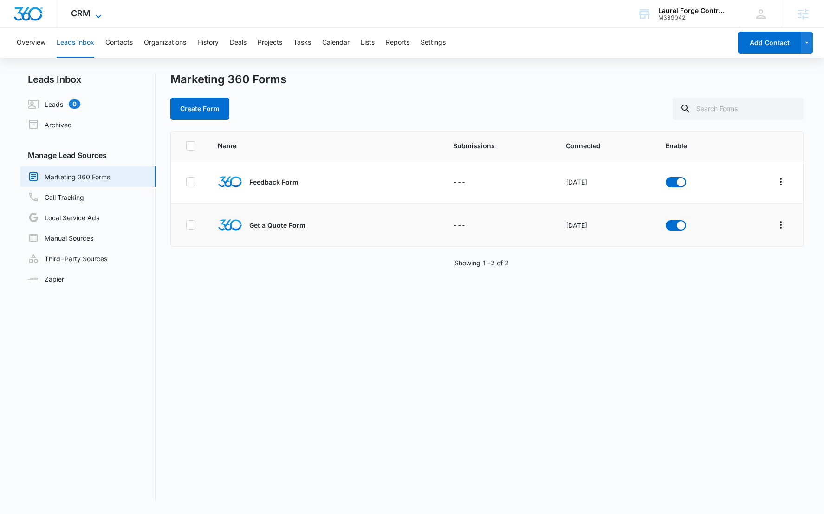
click at [85, 15] on span "CRM" at bounding box center [81, 13] width 20 height 10
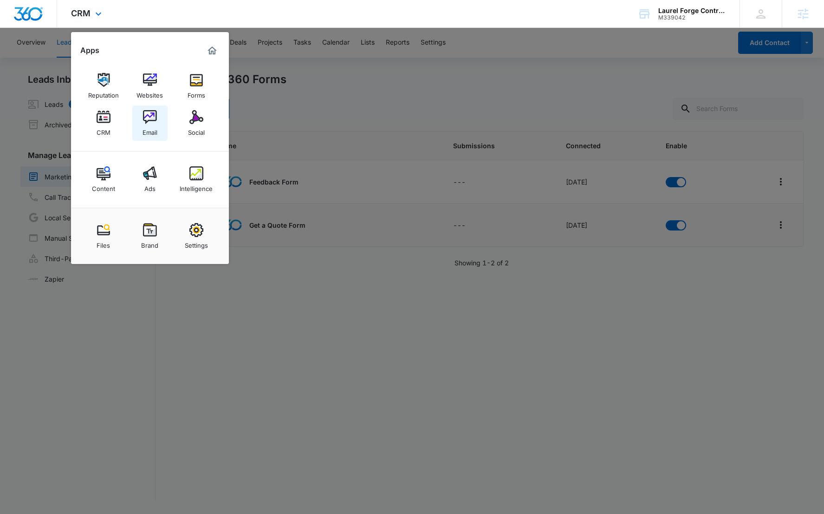
click at [142, 114] on link "Email" at bounding box center [149, 122] width 35 height 35
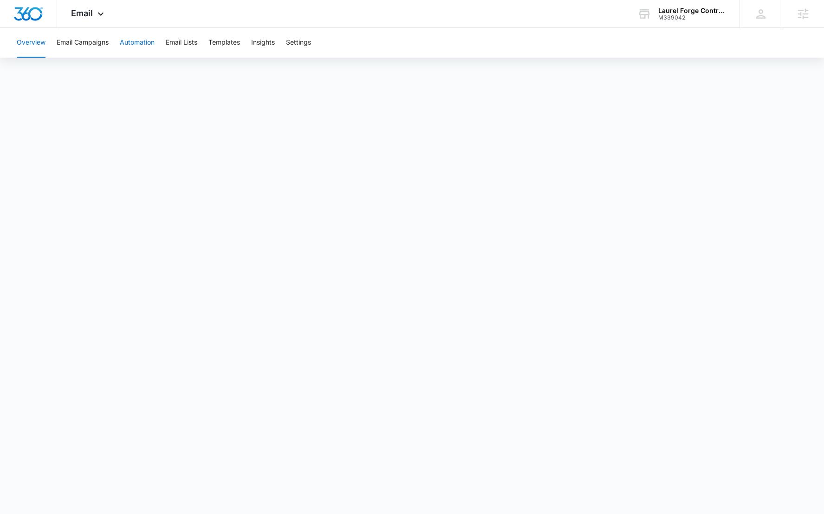
click at [140, 43] on button "Automation" at bounding box center [137, 43] width 35 height 30
click at [221, 43] on button "Templates" at bounding box center [224, 43] width 32 height 30
drag, startPoint x: 40, startPoint y: 15, endPoint x: 90, endPoint y: 0, distance: 51.9
click at [41, 14] on img "Dashboard" at bounding box center [28, 14] width 30 height 14
